Goal: Task Accomplishment & Management: Use online tool/utility

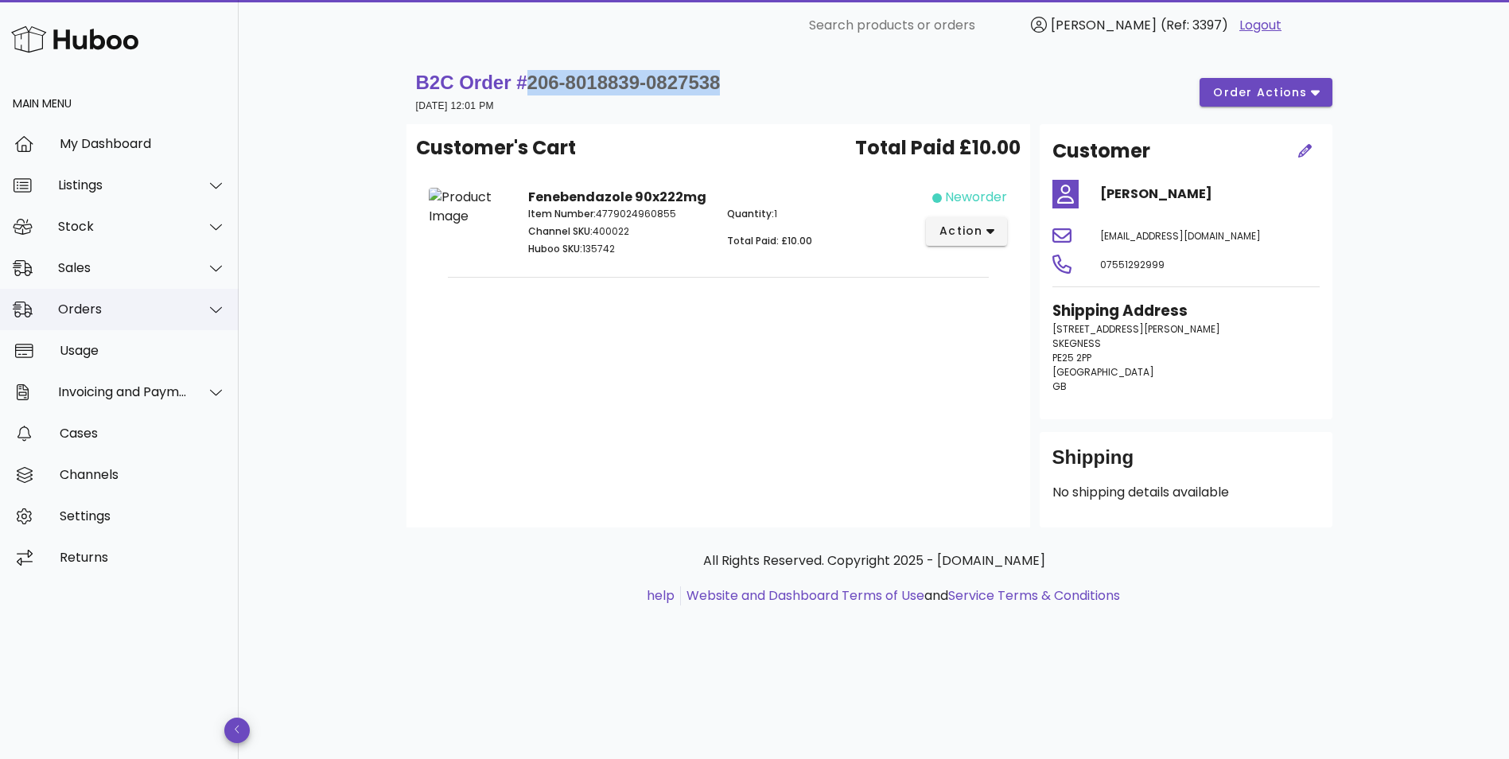
click at [71, 314] on div "Orders" at bounding box center [123, 309] width 130 height 15
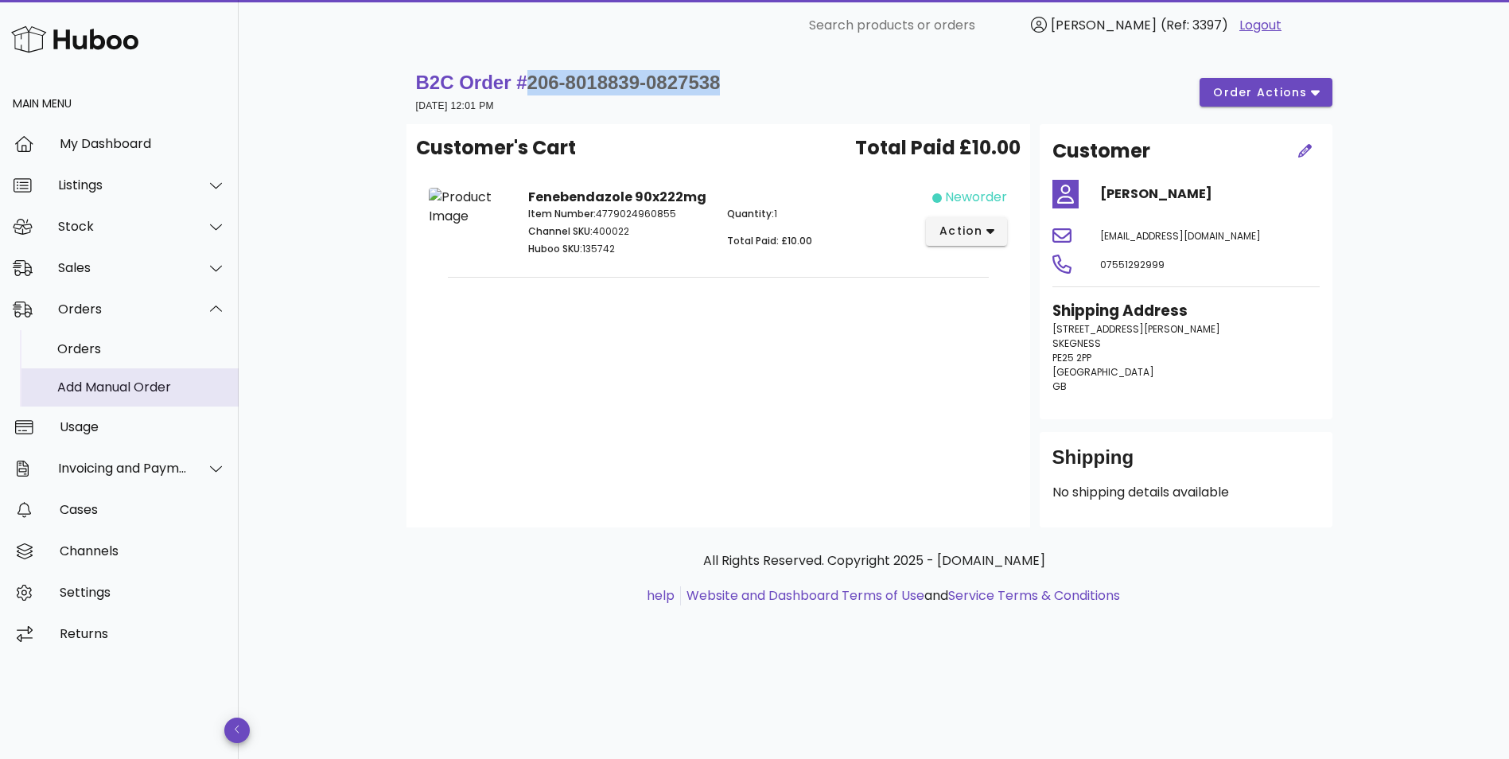
click at [82, 394] on div "Add Manual Order" at bounding box center [141, 387] width 169 height 15
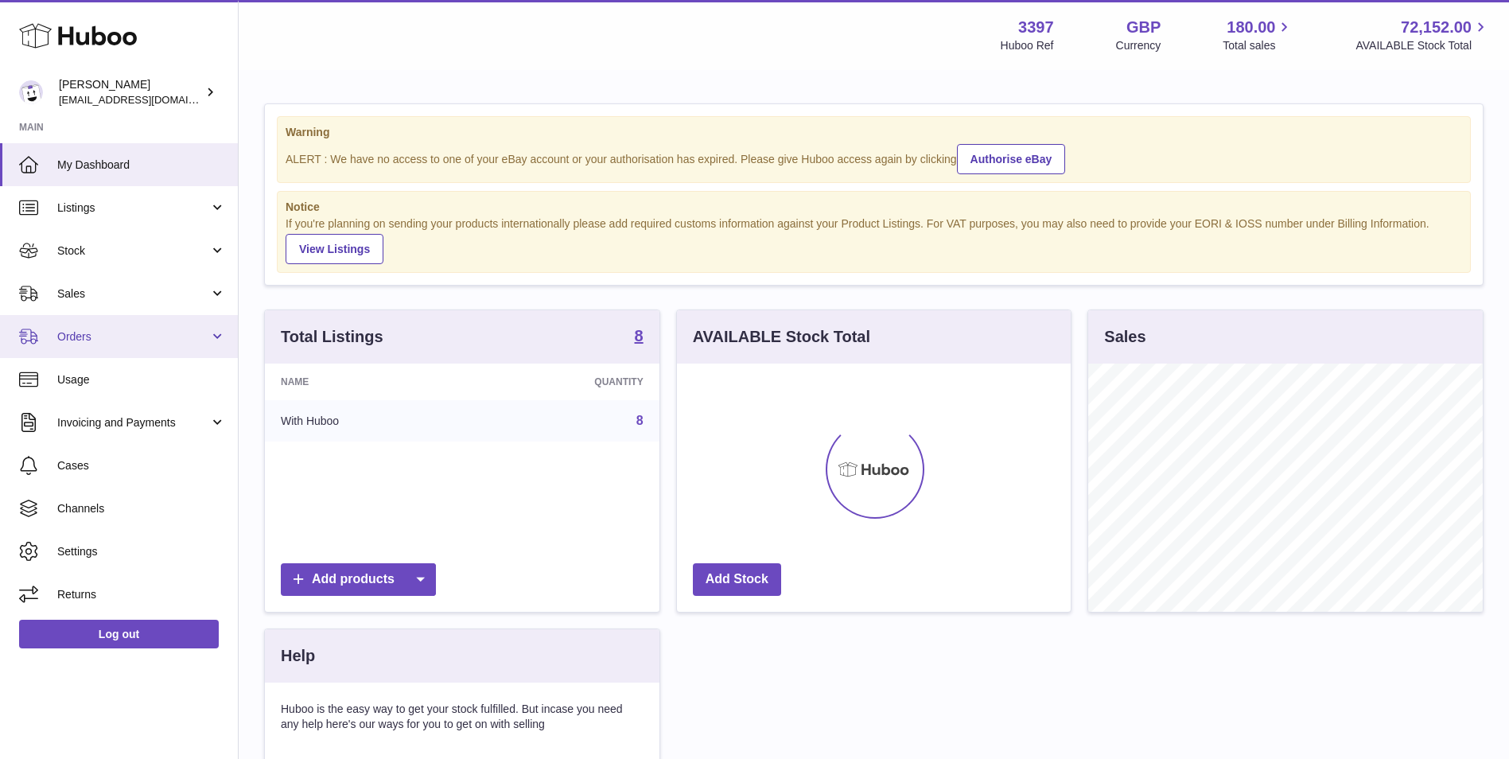
scroll to position [248, 394]
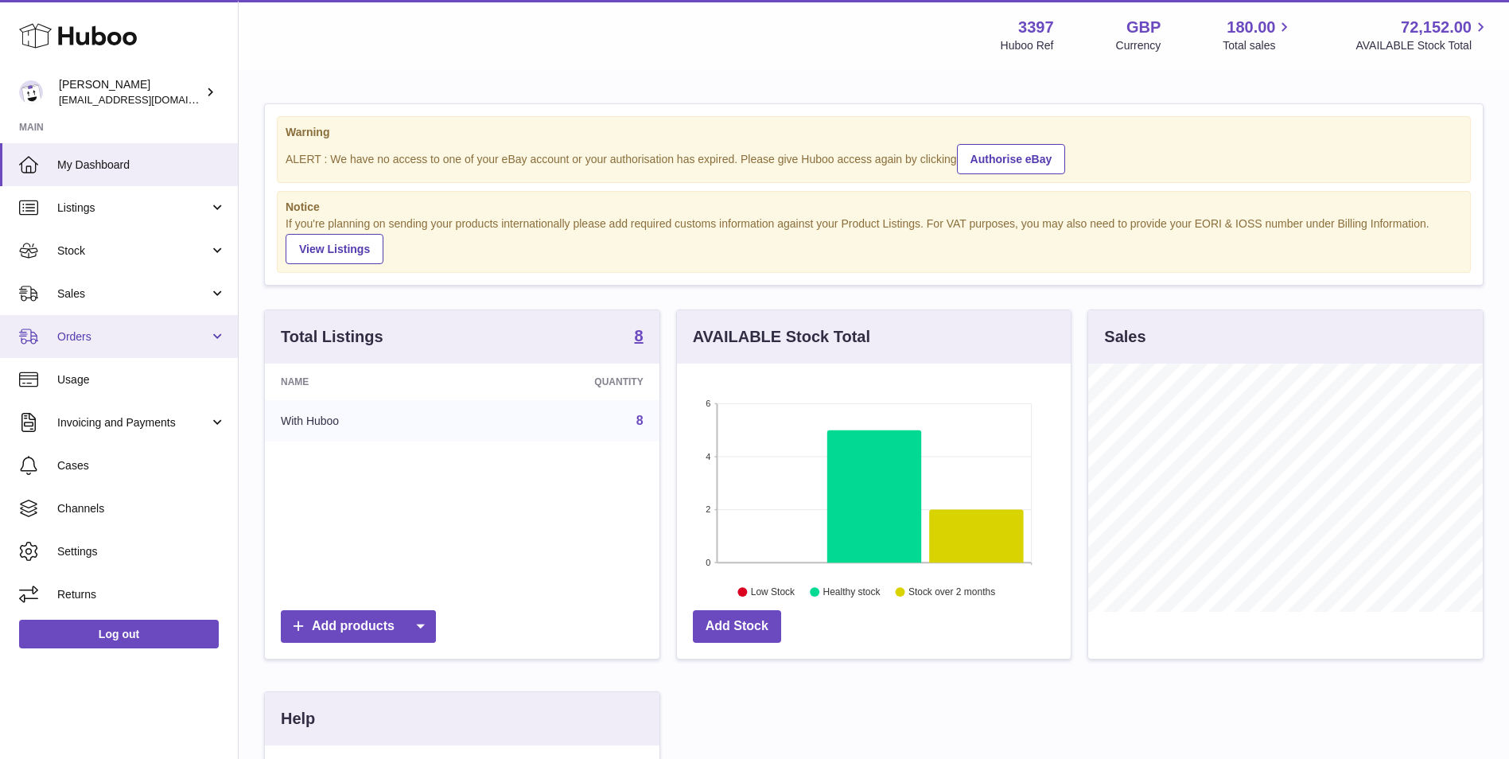
click at [85, 343] on span "Orders" at bounding box center [133, 336] width 152 height 15
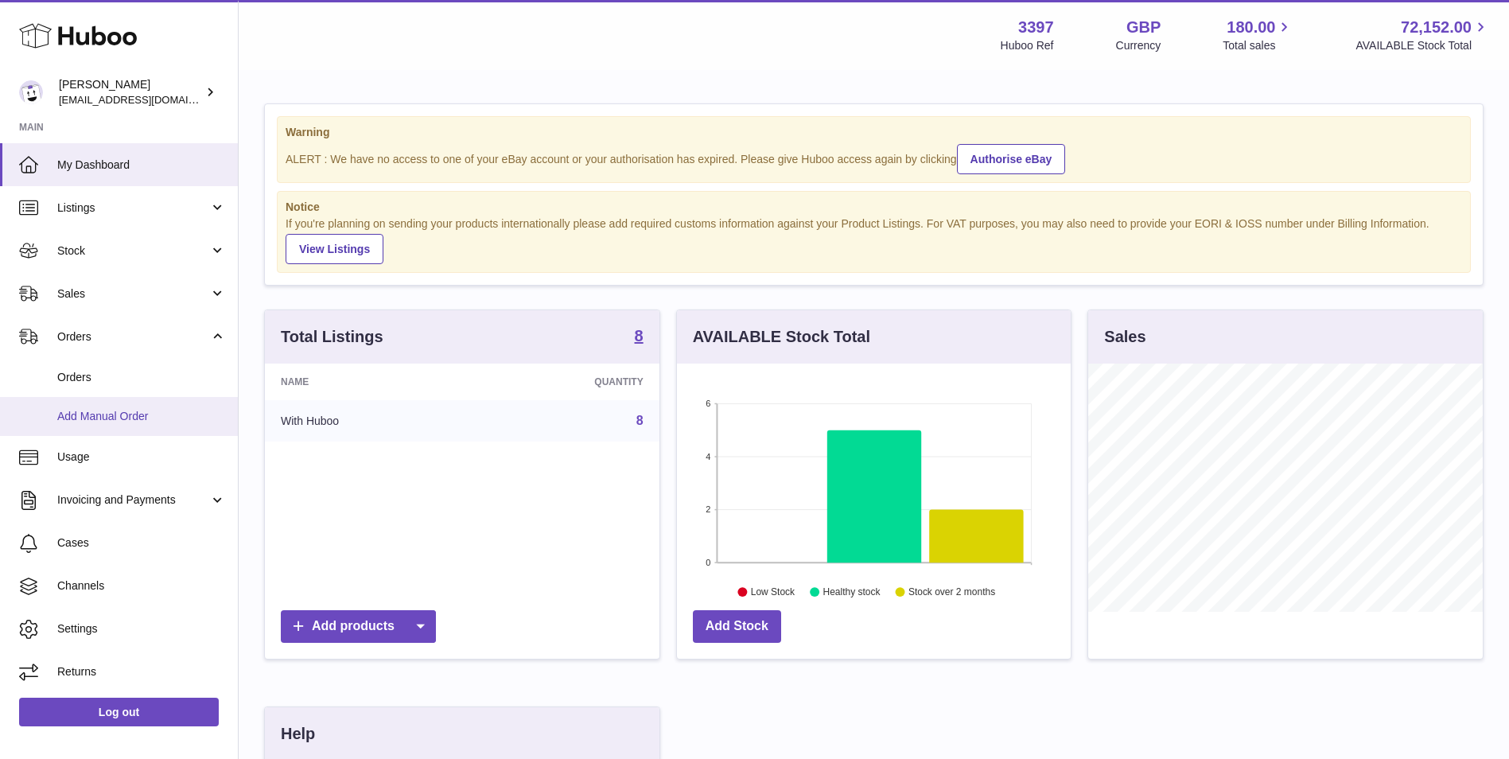
click at [84, 415] on span "Add Manual Order" at bounding box center [141, 416] width 169 height 15
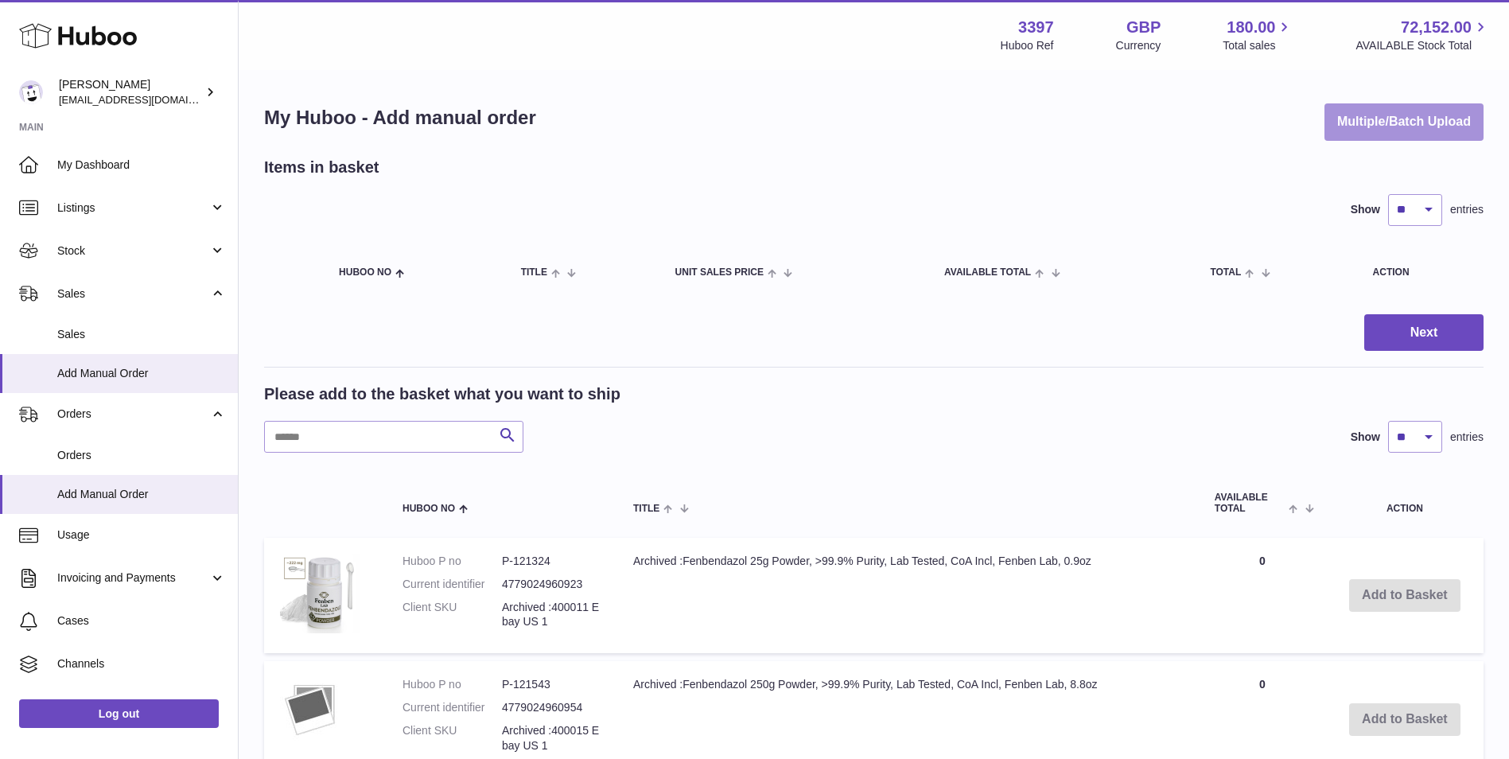
click at [1358, 119] on button "Multiple/Batch Upload" at bounding box center [1404, 121] width 159 height 37
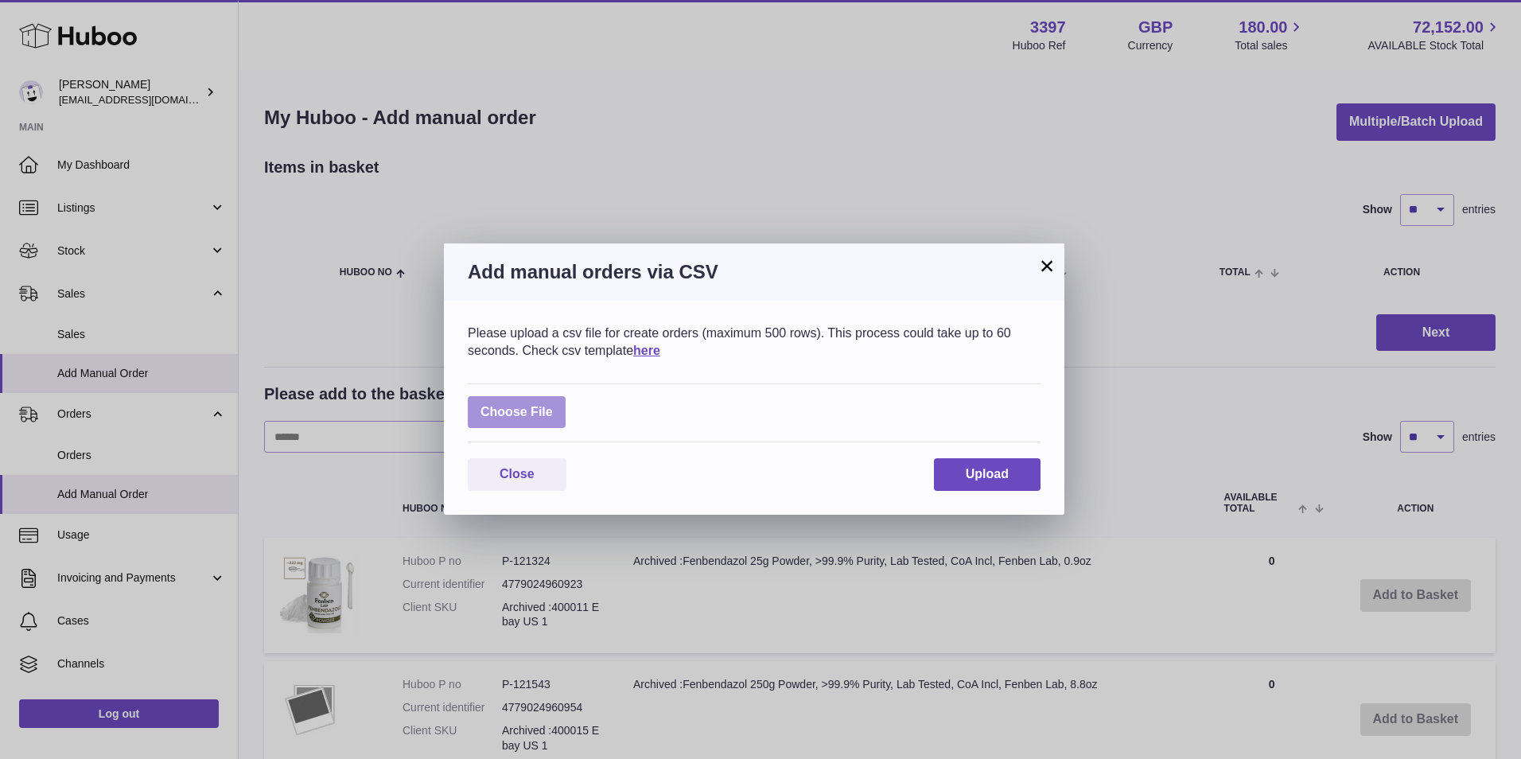
click at [528, 408] on label at bounding box center [517, 412] width 98 height 33
click at [553, 405] on input "file" at bounding box center [553, 404] width 1 height 1
type input "**********"
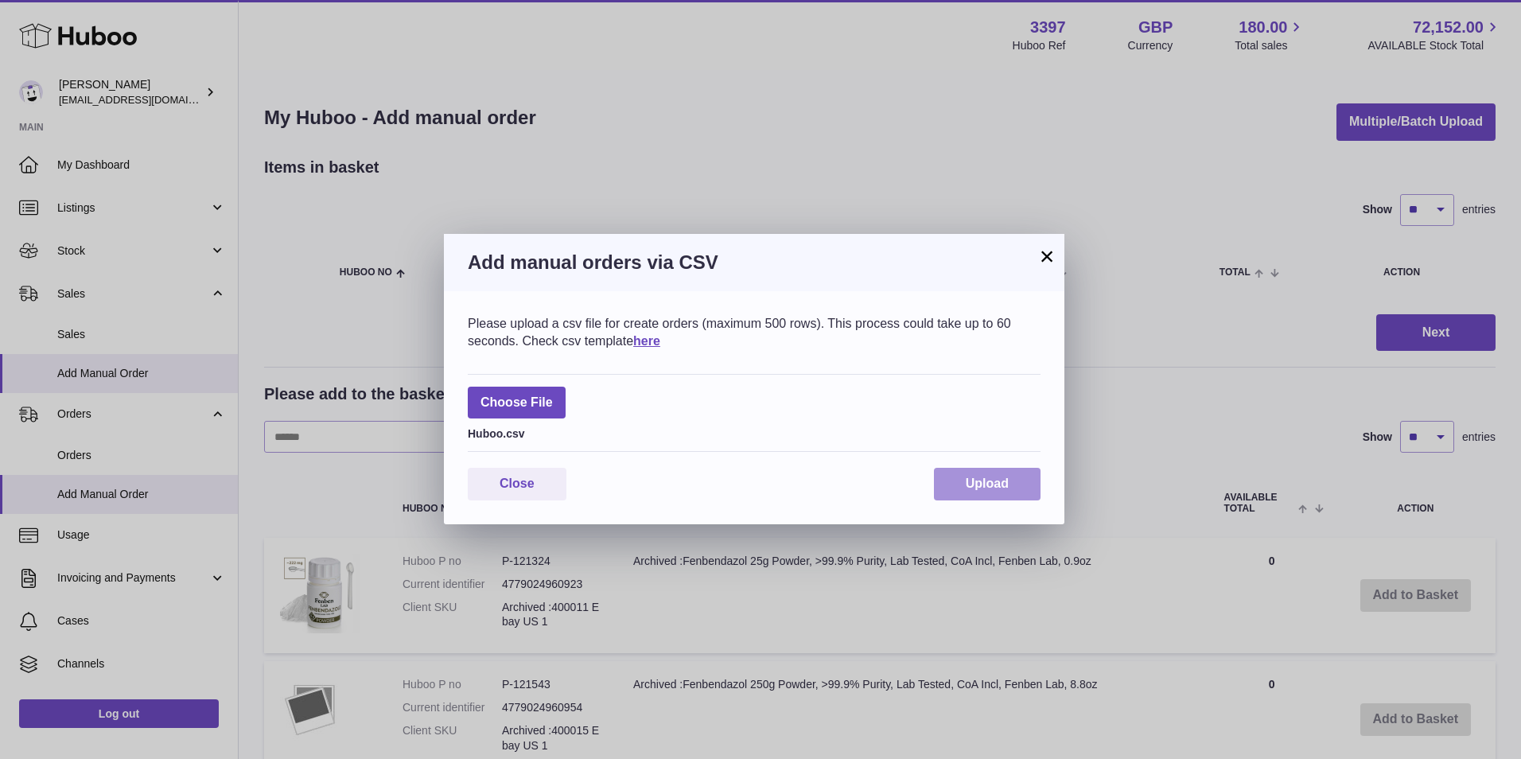
click at [983, 479] on span "Upload" at bounding box center [987, 484] width 43 height 14
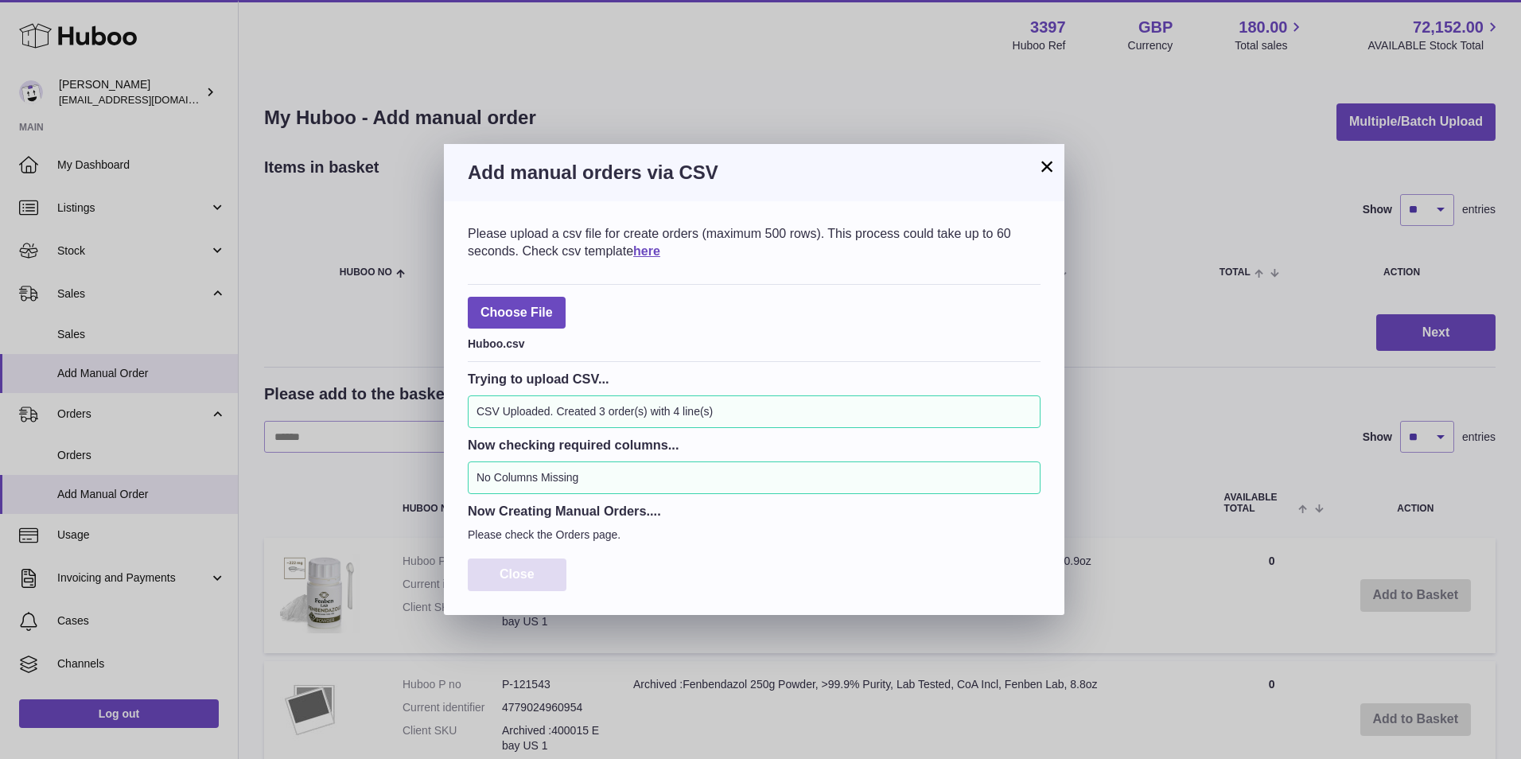
click at [515, 570] on span "Close" at bounding box center [517, 574] width 35 height 14
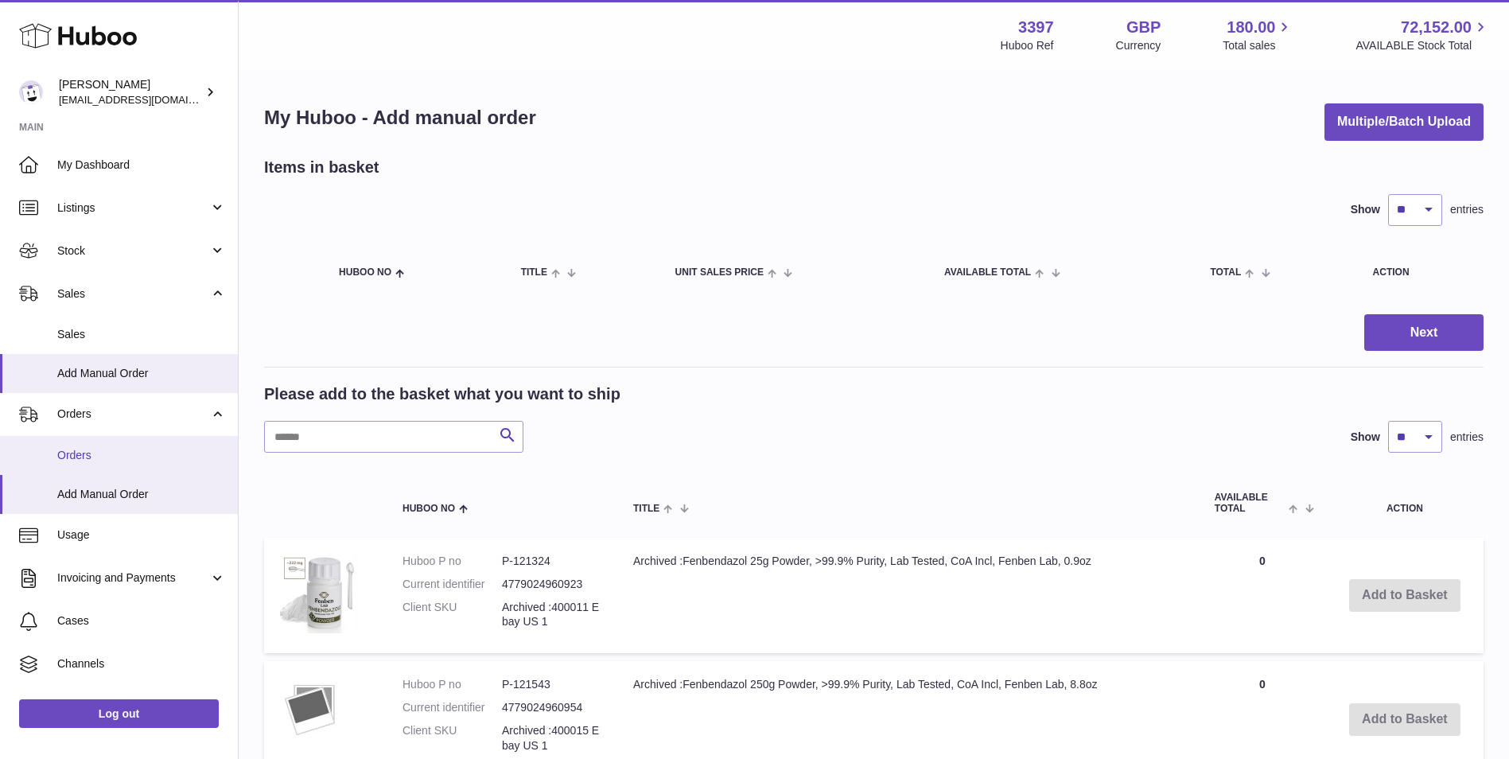
drag, startPoint x: 99, startPoint y: 448, endPoint x: 99, endPoint y: 462, distance: 13.5
click at [99, 450] on span "Orders" at bounding box center [141, 455] width 169 height 15
